Goal: Transaction & Acquisition: Purchase product/service

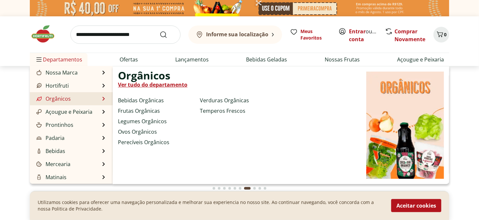
click at [138, 79] on span "Orgânicos" at bounding box center [144, 76] width 52 height 8
click at [140, 85] on link "Ver tudo do departamento" at bounding box center [152, 85] width 69 height 8
select select "**********"
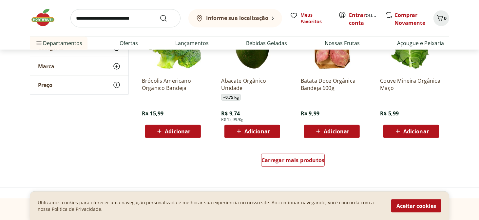
scroll to position [426, 0]
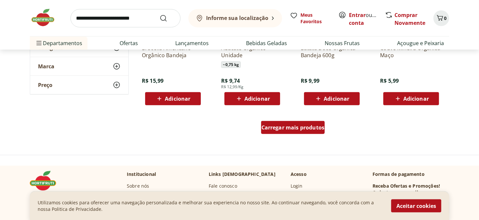
click at [285, 132] on div "Carregar mais produtos" at bounding box center [293, 127] width 64 height 13
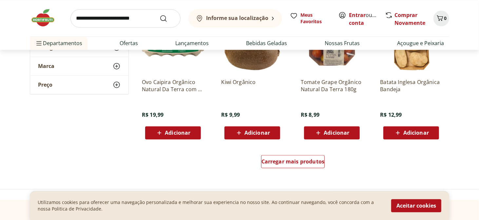
scroll to position [852, 0]
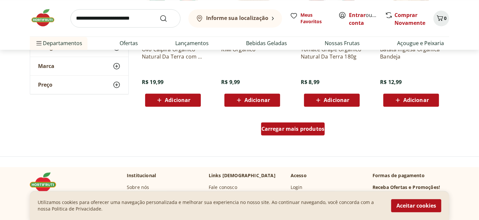
click at [298, 132] on span "Carregar mais produtos" at bounding box center [292, 128] width 63 height 5
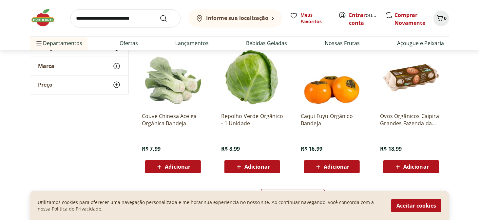
scroll to position [1245, 0]
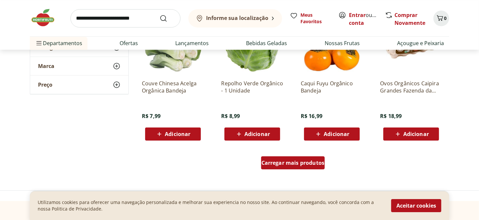
click at [296, 164] on span "Carregar mais produtos" at bounding box center [292, 163] width 63 height 5
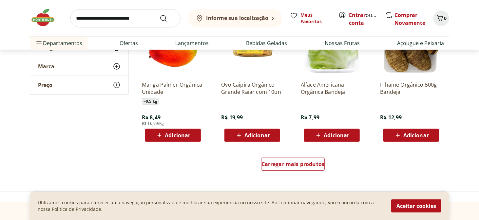
scroll to position [1704, 0]
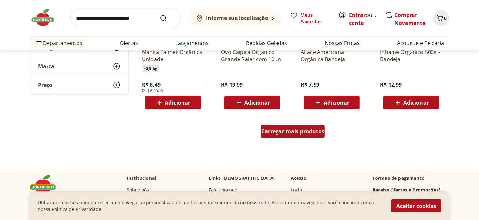
click at [285, 134] on span "Carregar mais produtos" at bounding box center [292, 131] width 63 height 5
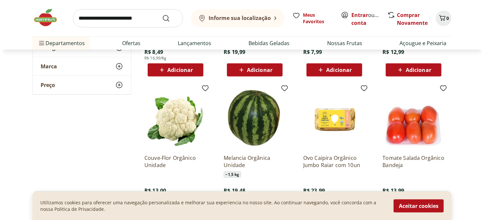
scroll to position [1769, 0]
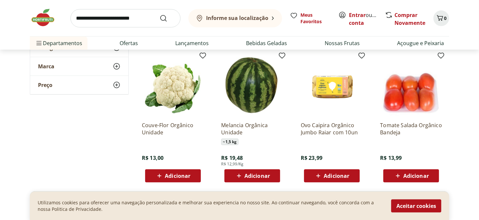
click at [254, 19] on b "Informe sua localização" at bounding box center [237, 17] width 62 height 7
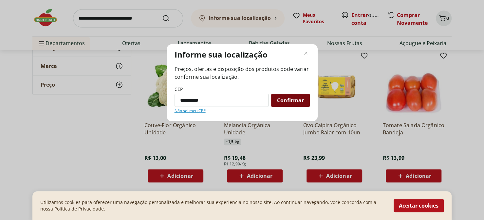
type input "*********"
click at [284, 101] on span "Confirmar" at bounding box center [290, 100] width 27 height 5
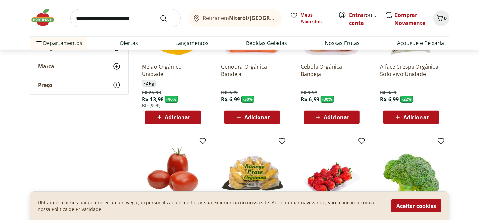
scroll to position [0, 0]
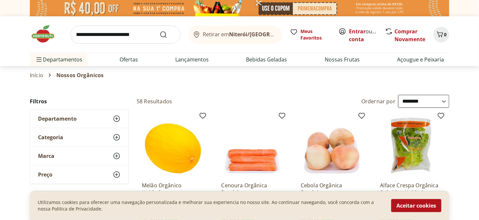
click at [259, 34] on b "Niterói/[GEOGRAPHIC_DATA]" at bounding box center [266, 34] width 75 height 7
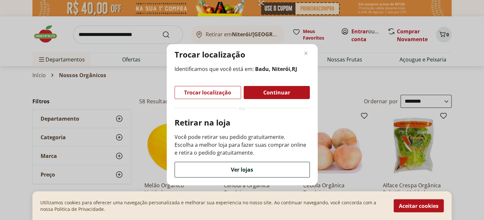
click at [243, 171] on span "Ver lojas" at bounding box center [242, 169] width 22 height 5
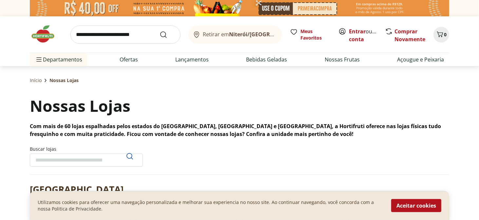
select select "**********"
